Goal: Go to known website: Access a specific website the user already knows

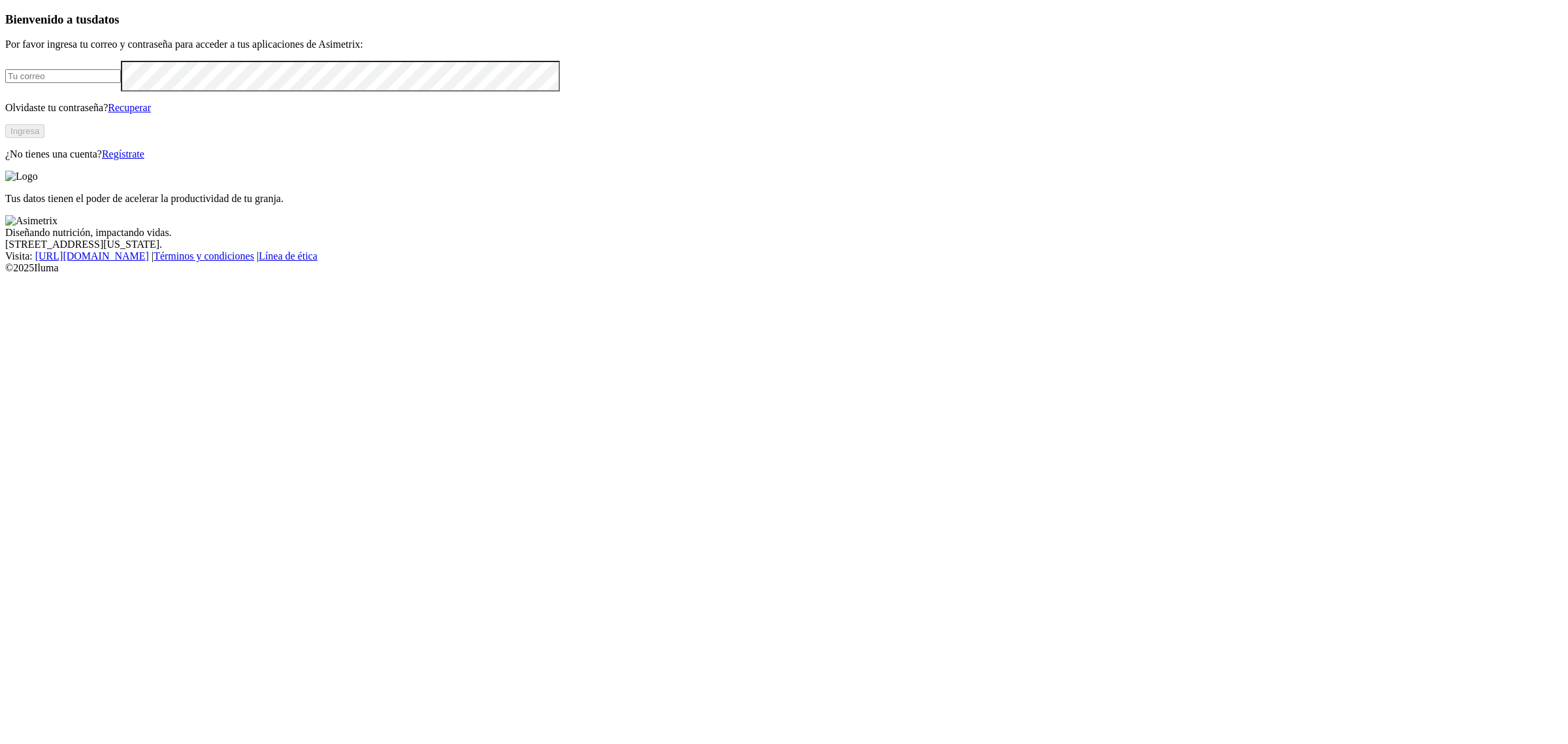
type input "[EMAIL_ADDRESS][PERSON_NAME][DOMAIN_NAME]"
click at [44, 138] on button "Ingresa" at bounding box center [25, 131] width 39 height 14
